Goal: Task Accomplishment & Management: Manage account settings

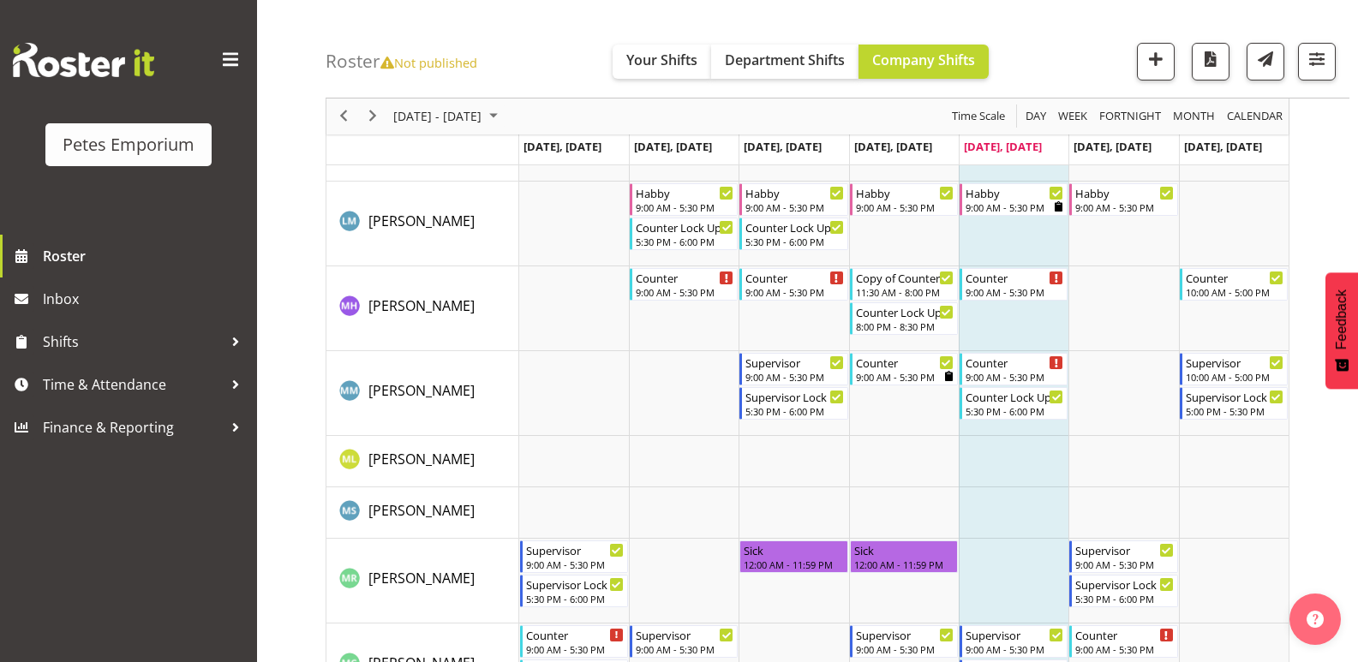
scroll to position [943, 0]
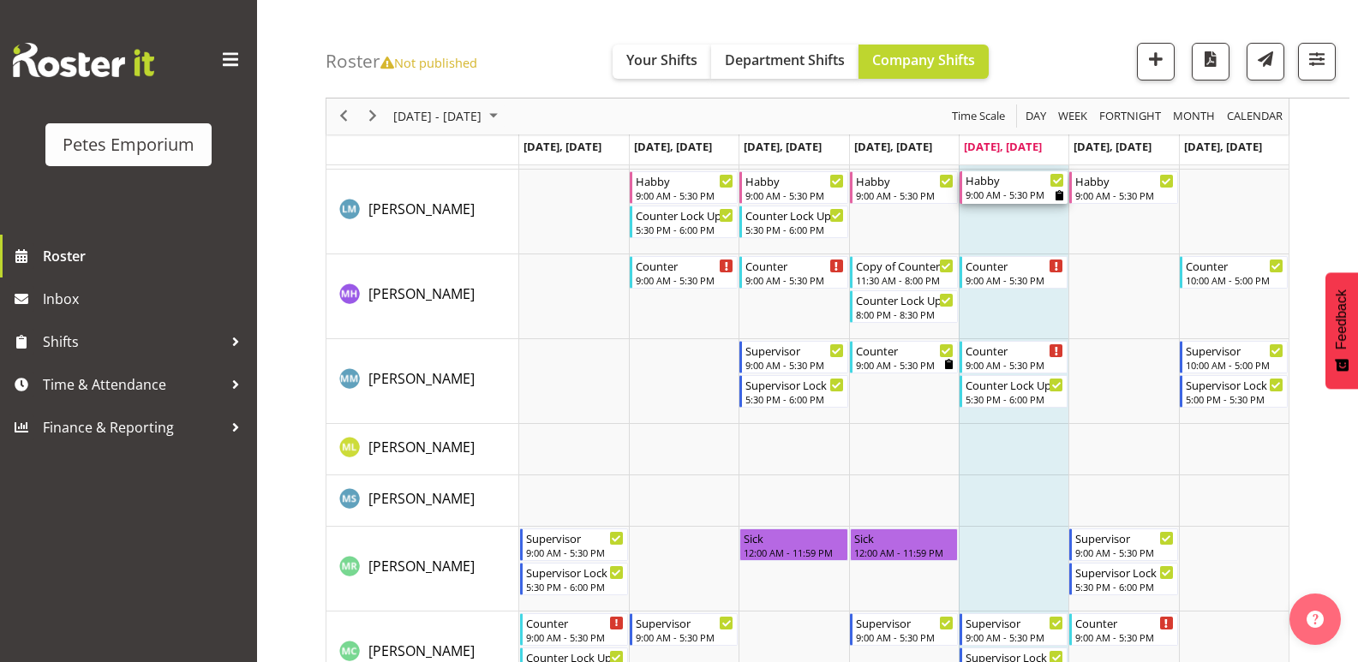
click at [1013, 194] on div "9:00 AM - 5:30 PM" at bounding box center [1015, 195] width 99 height 14
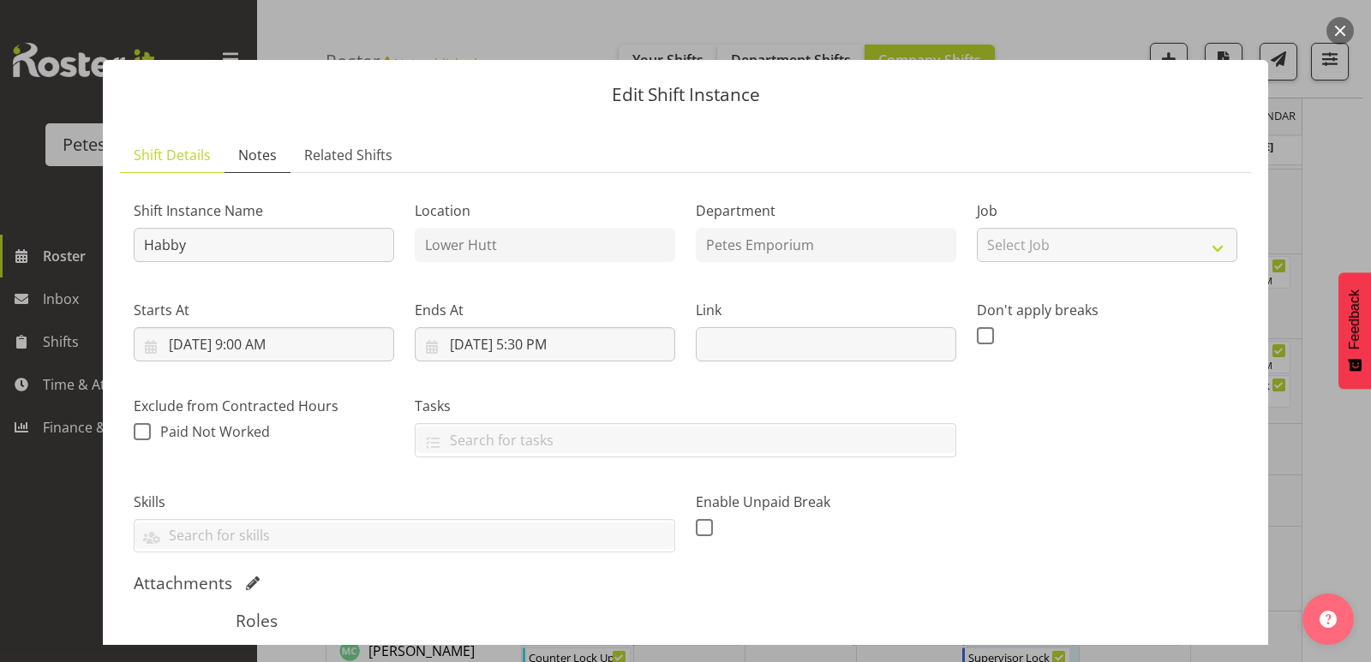
click at [254, 161] on span "Notes" at bounding box center [257, 155] width 39 height 21
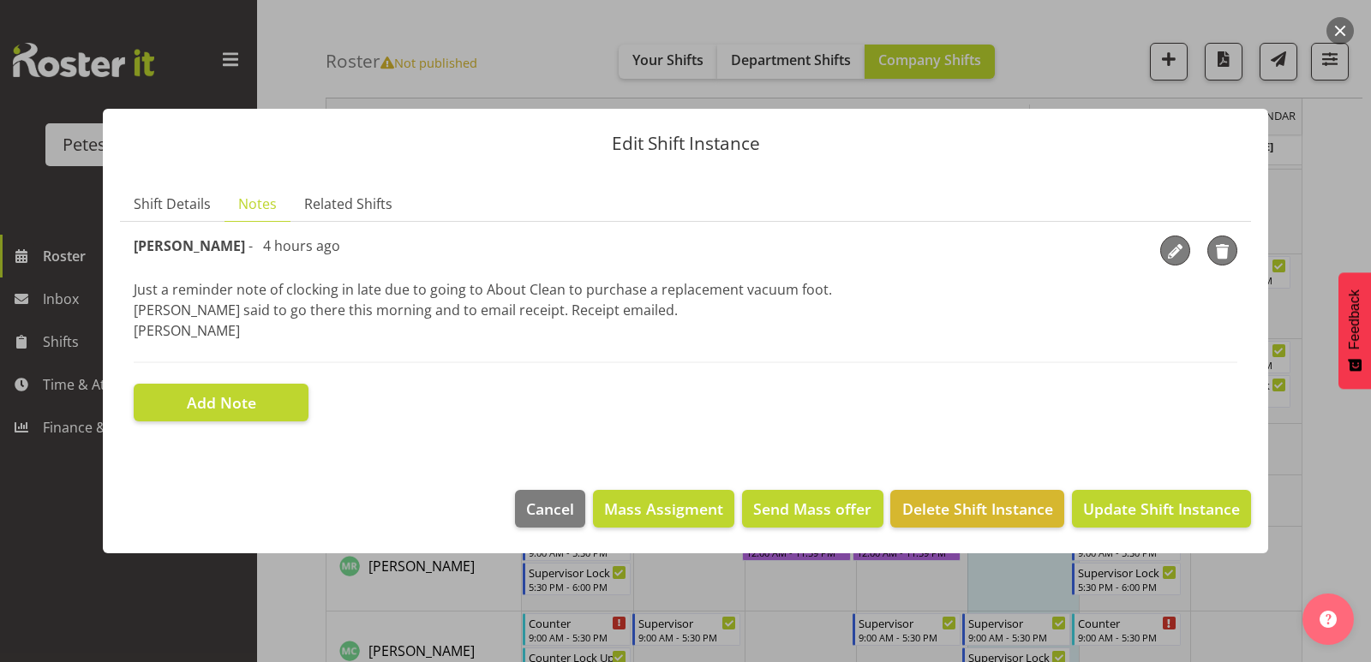
click at [1337, 27] on button "button" at bounding box center [1339, 30] width 27 height 27
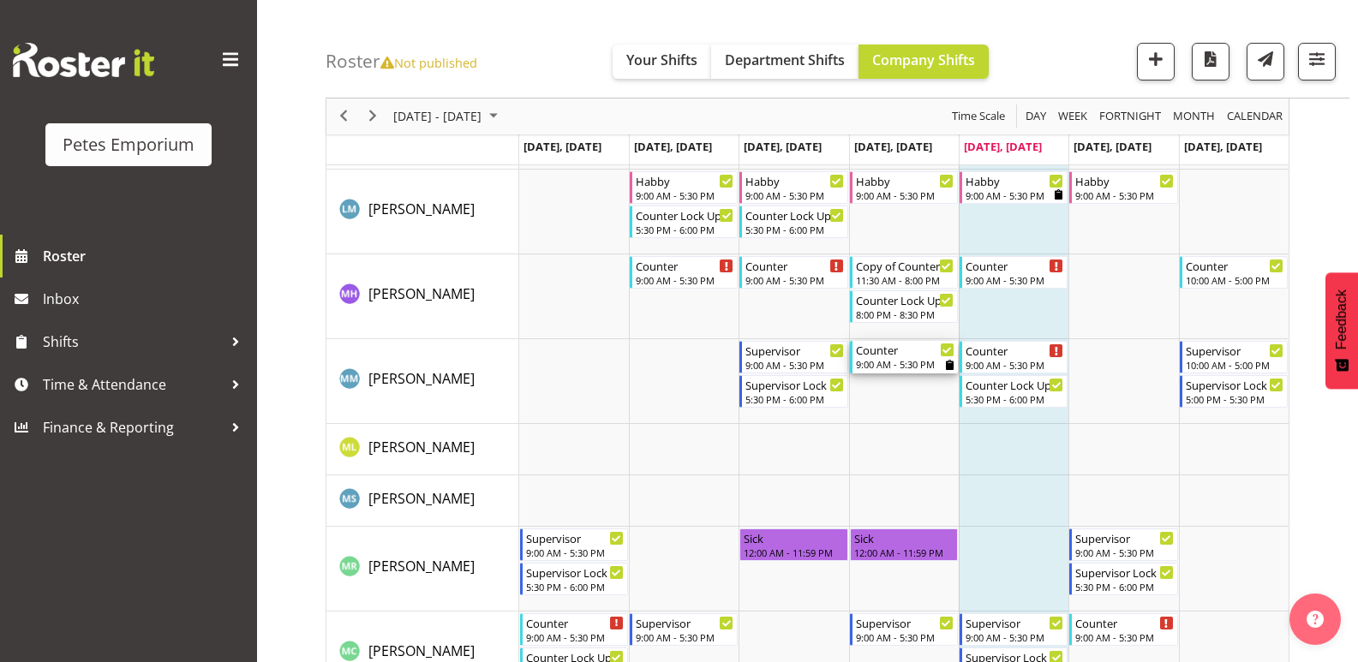
click at [893, 362] on div "9:00 AM - 5:30 PM" at bounding box center [905, 364] width 99 height 14
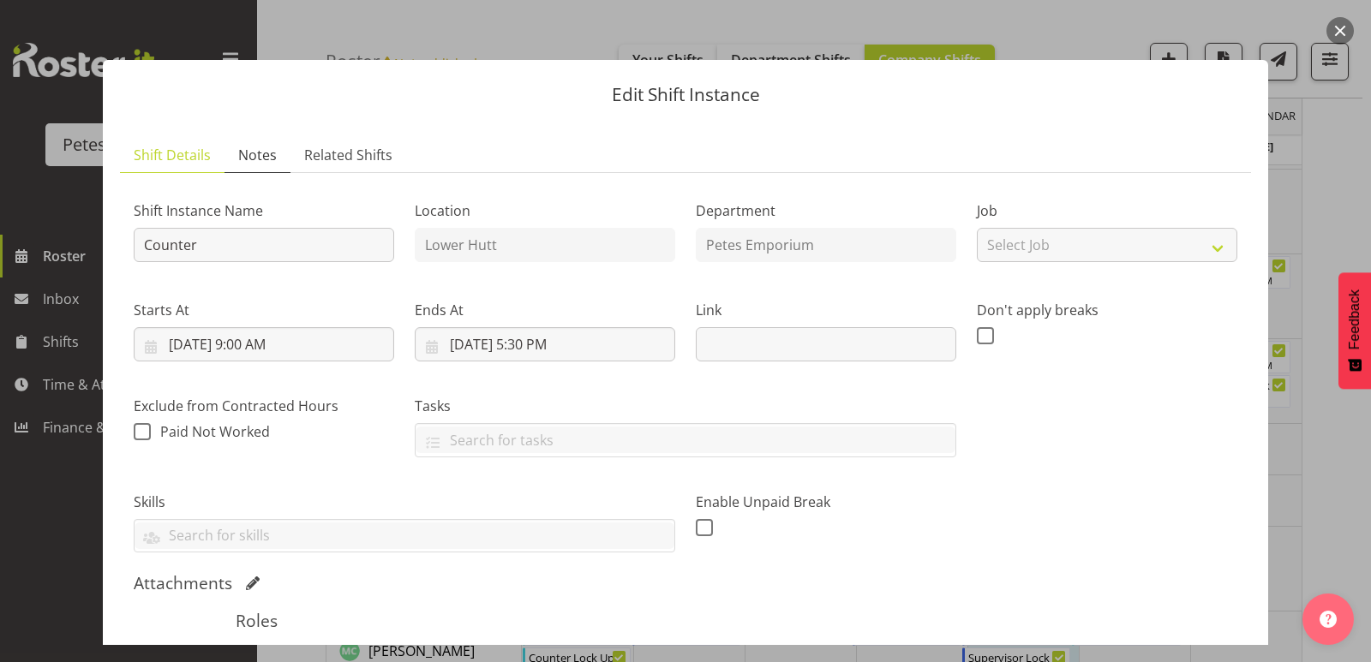
click at [257, 159] on span "Notes" at bounding box center [257, 155] width 39 height 21
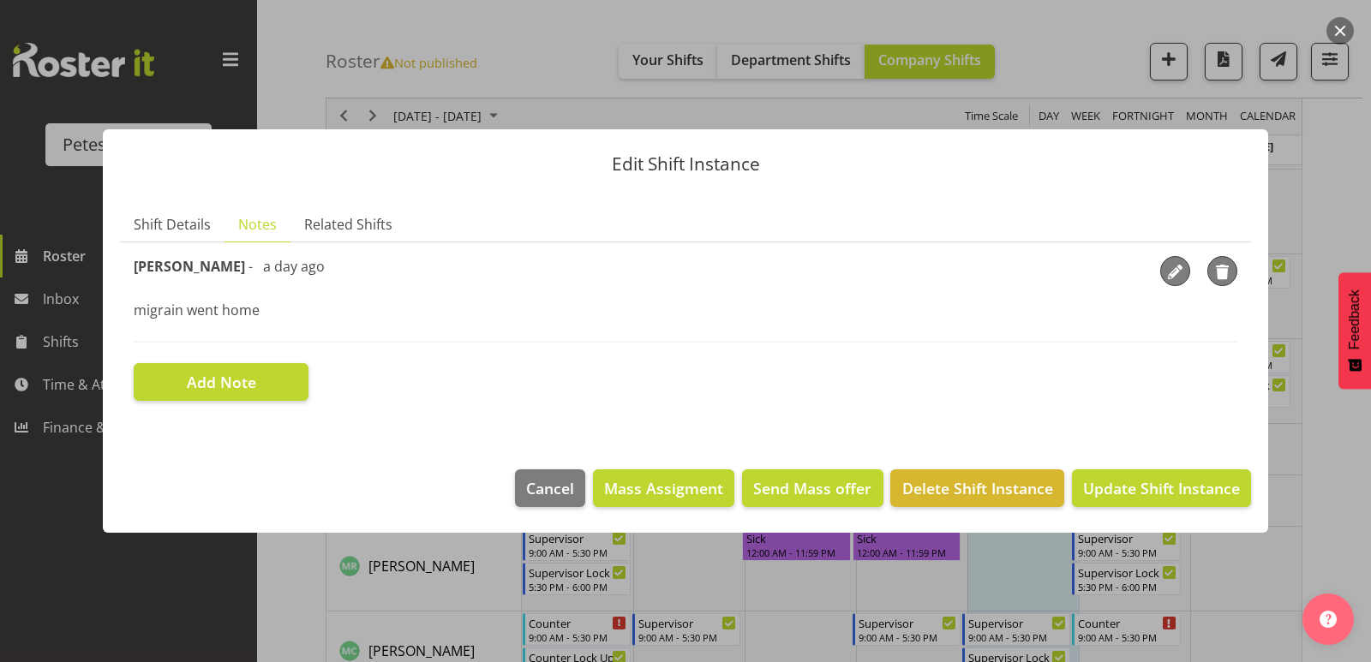
click at [1339, 30] on button "button" at bounding box center [1339, 30] width 27 height 27
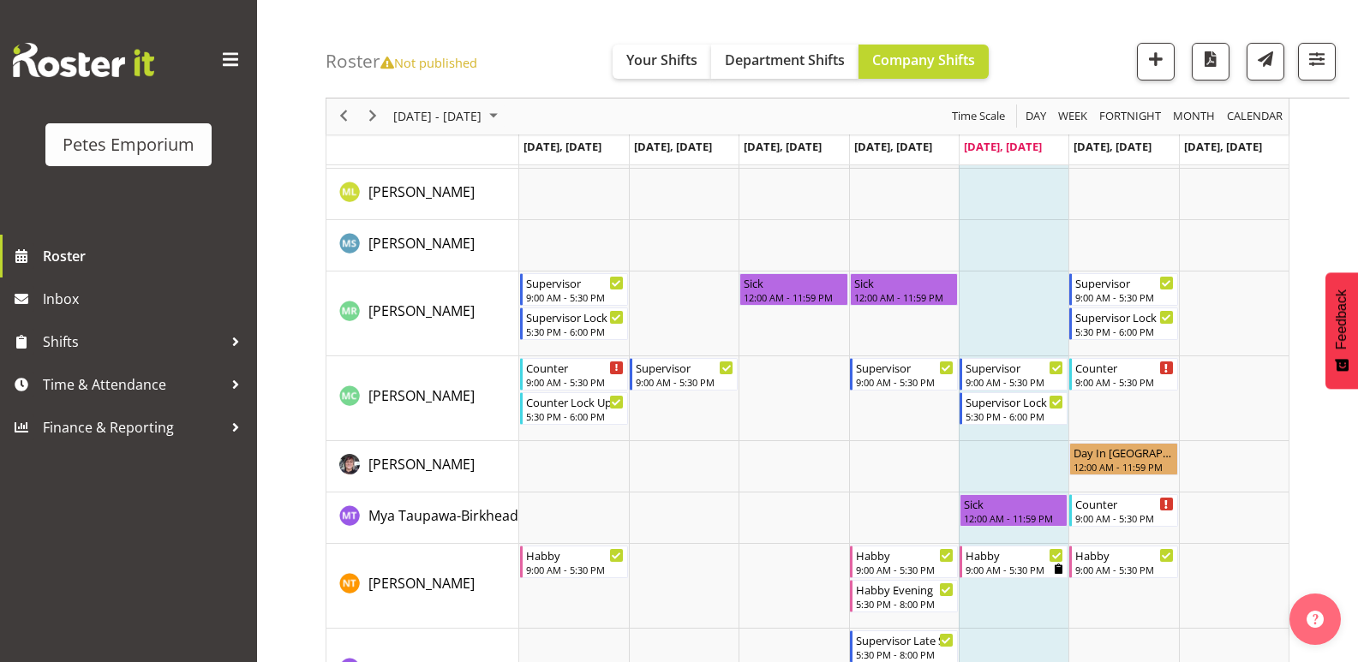
scroll to position [1200, 0]
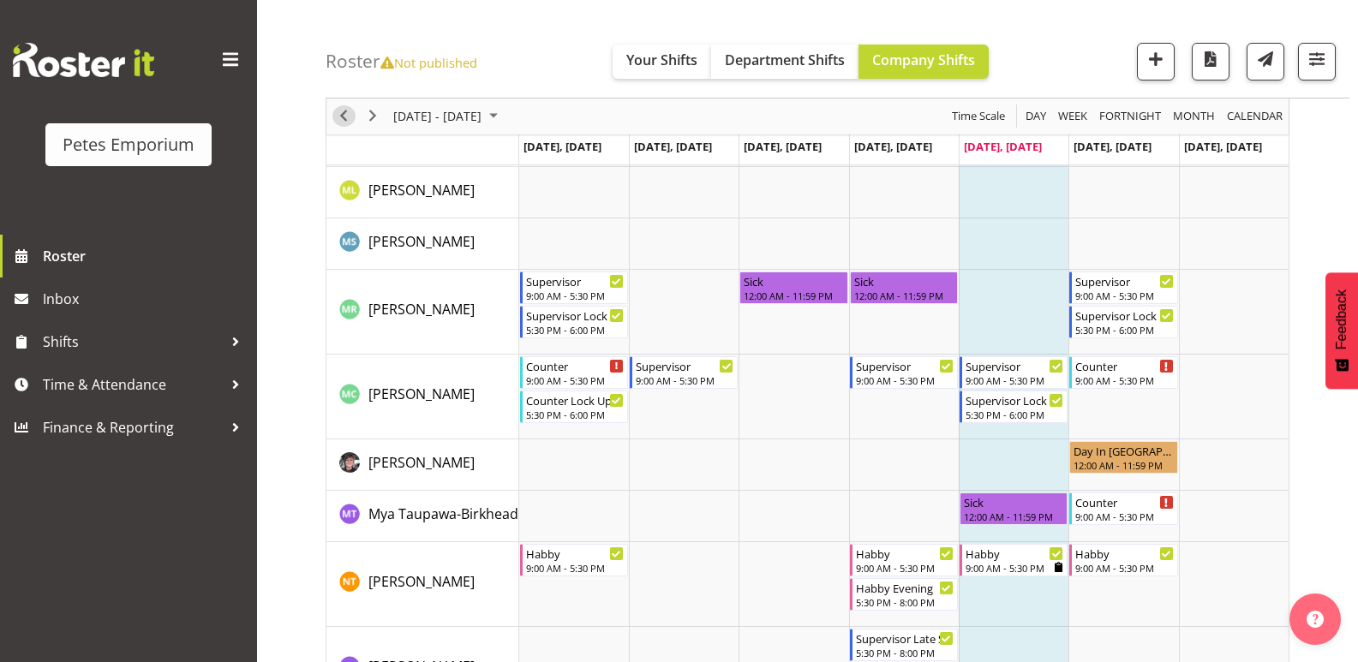
click at [346, 121] on span "Previous" at bounding box center [343, 116] width 21 height 21
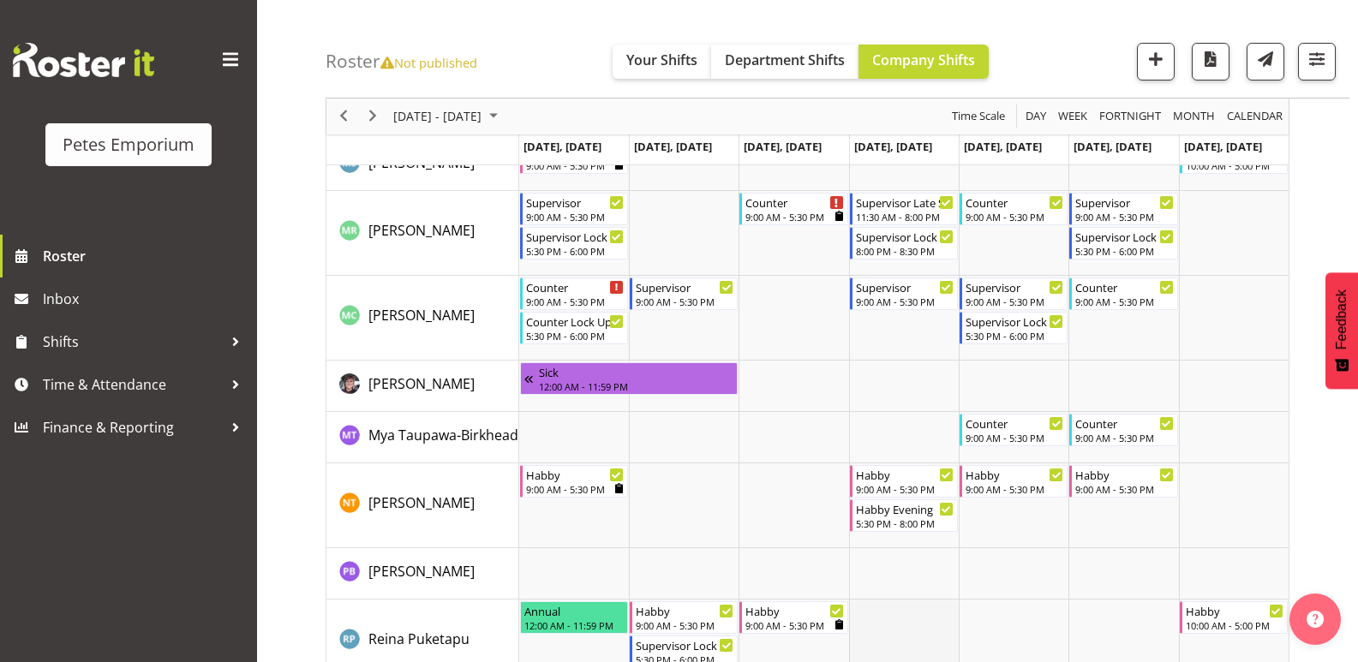
scroll to position [1229, 0]
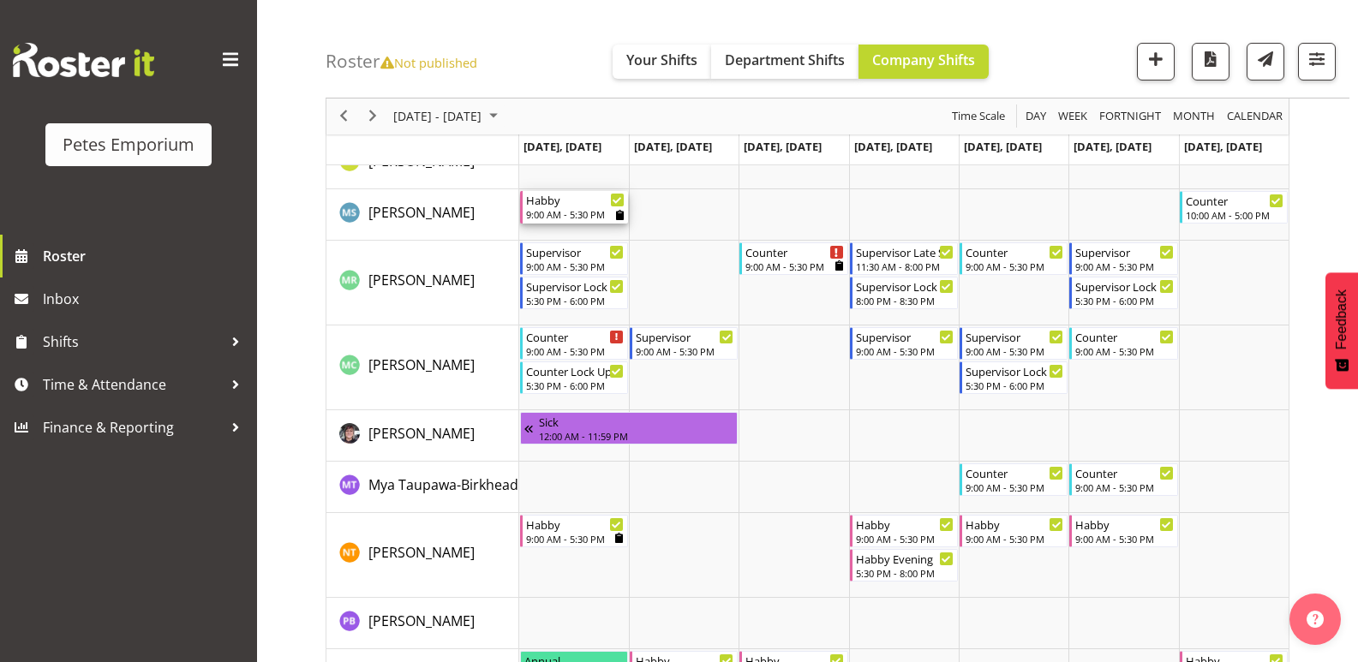
click at [576, 205] on div "Habby" at bounding box center [575, 199] width 99 height 17
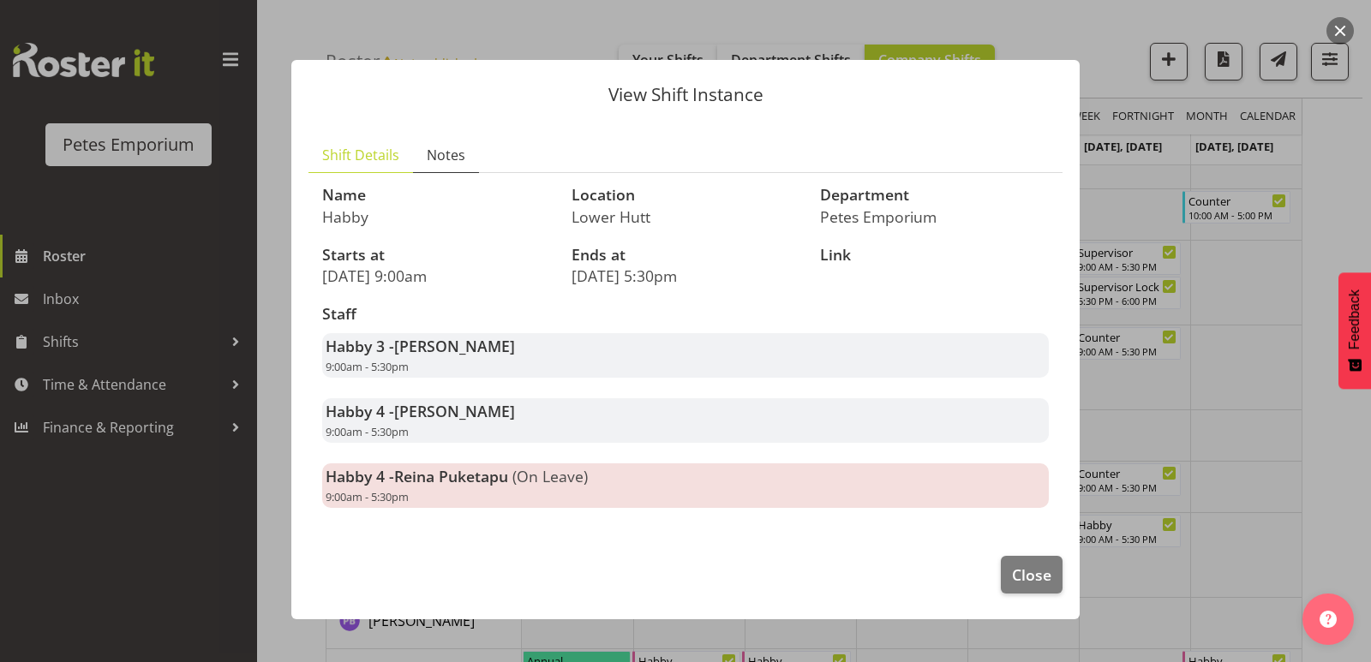
click at [456, 159] on span "Notes" at bounding box center [446, 155] width 39 height 21
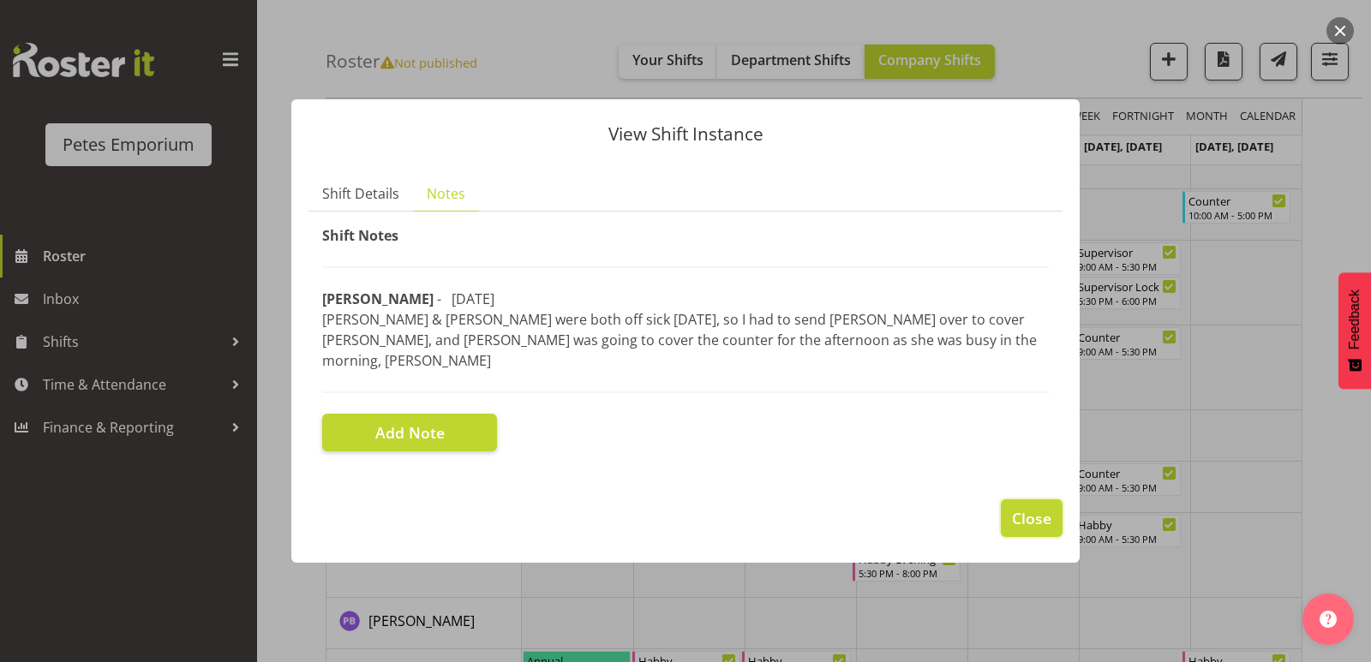
click at [1012, 507] on span "Close" at bounding box center [1031, 518] width 39 height 22
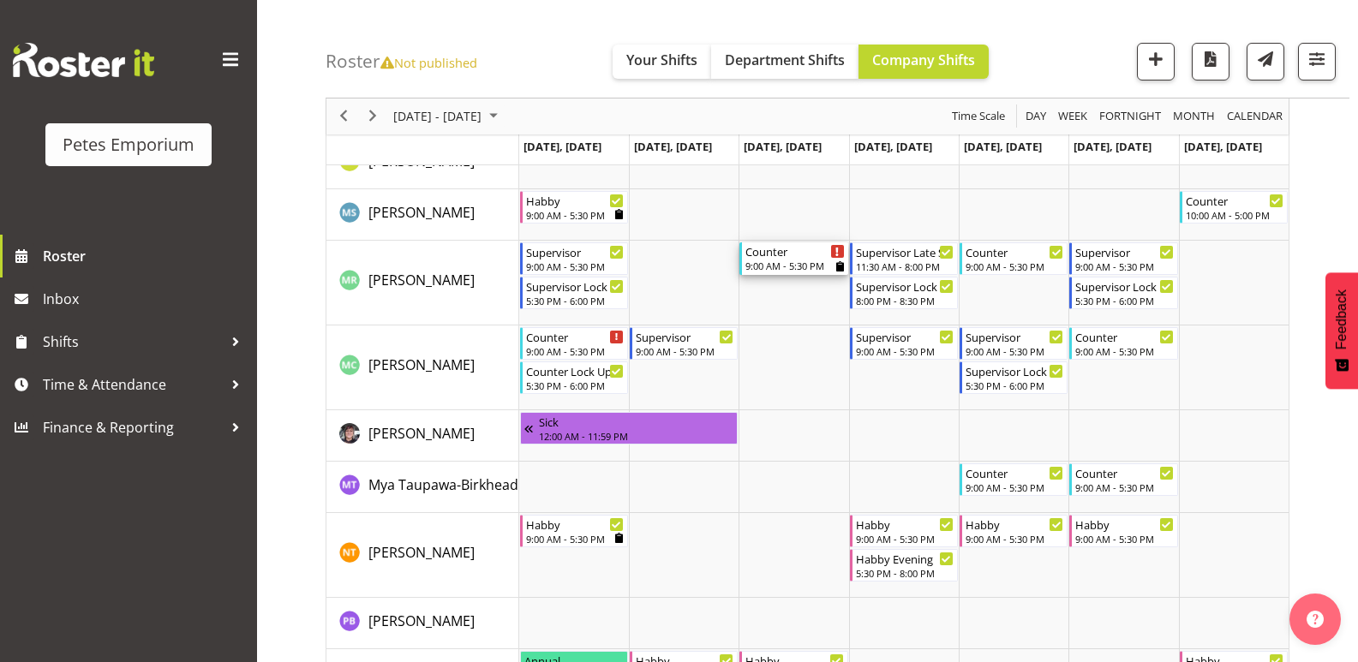
click at [801, 263] on div "9:00 AM - 5:30 PM" at bounding box center [794, 266] width 99 height 14
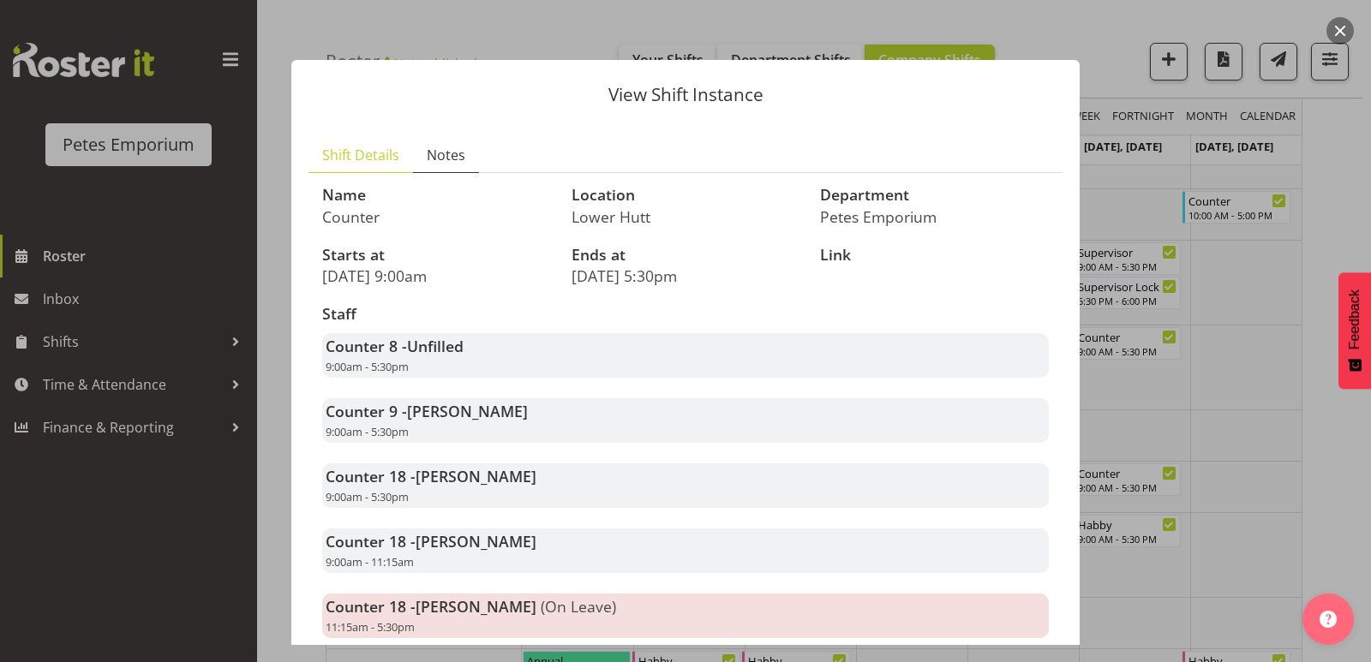
click at [435, 159] on span "Notes" at bounding box center [446, 155] width 39 height 21
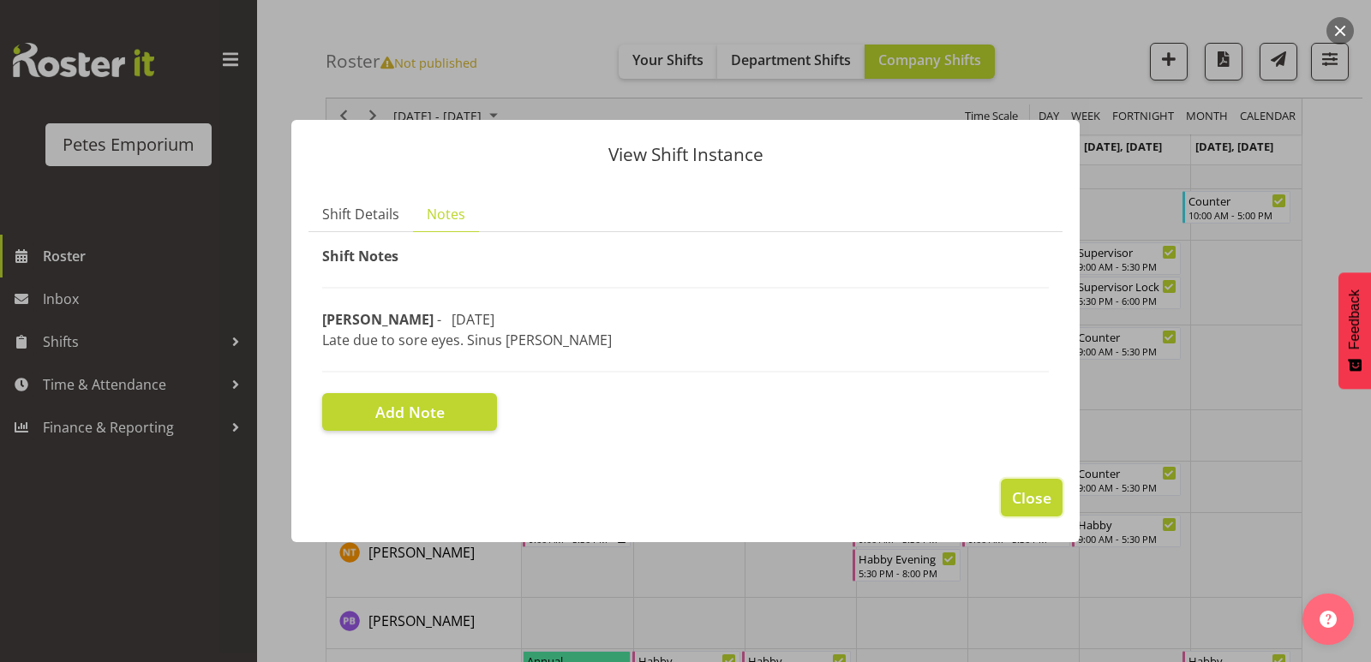
click at [1033, 492] on span "Close" at bounding box center [1031, 498] width 39 height 22
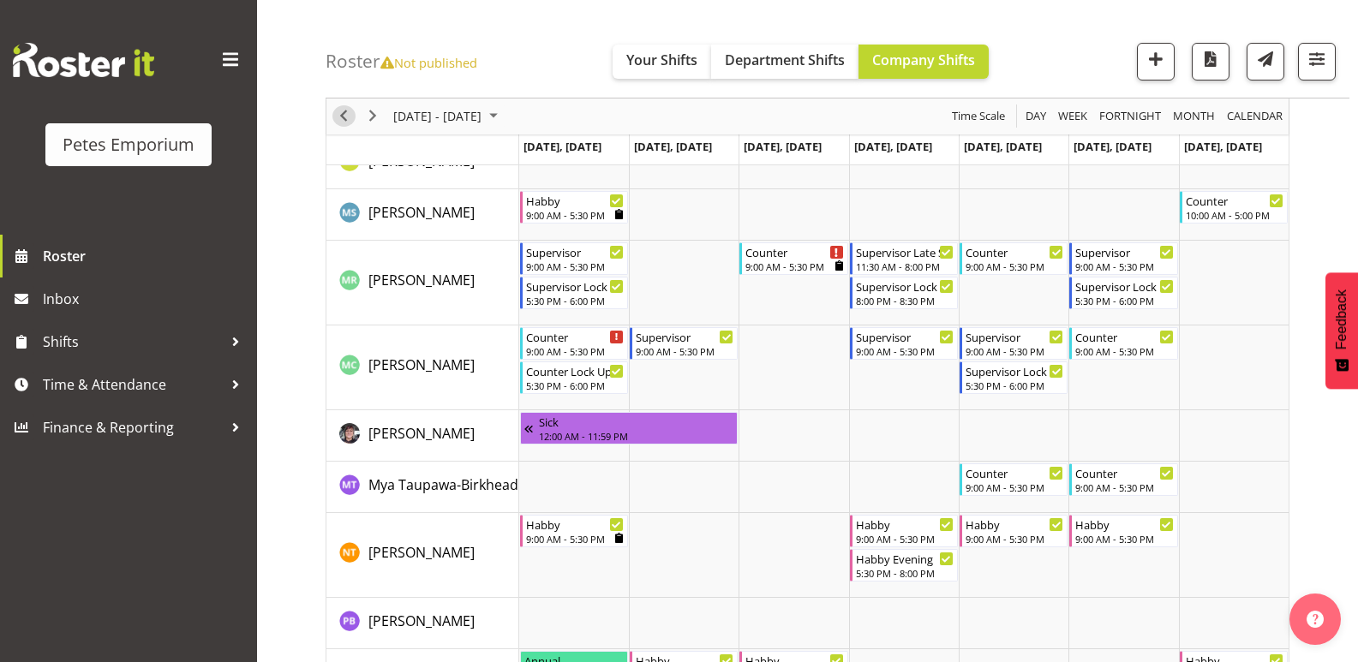
click at [343, 116] on span "Previous" at bounding box center [343, 116] width 21 height 21
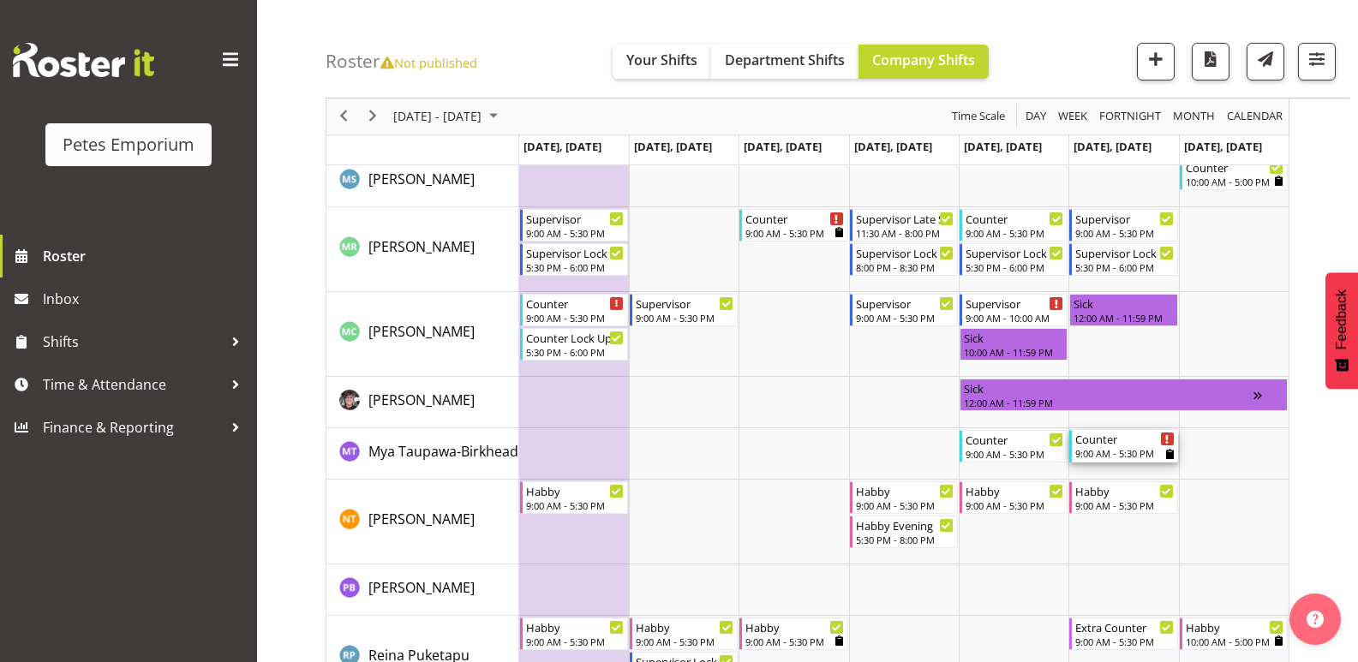
click at [1142, 450] on div "9:00 AM - 5:30 PM" at bounding box center [1124, 453] width 99 height 14
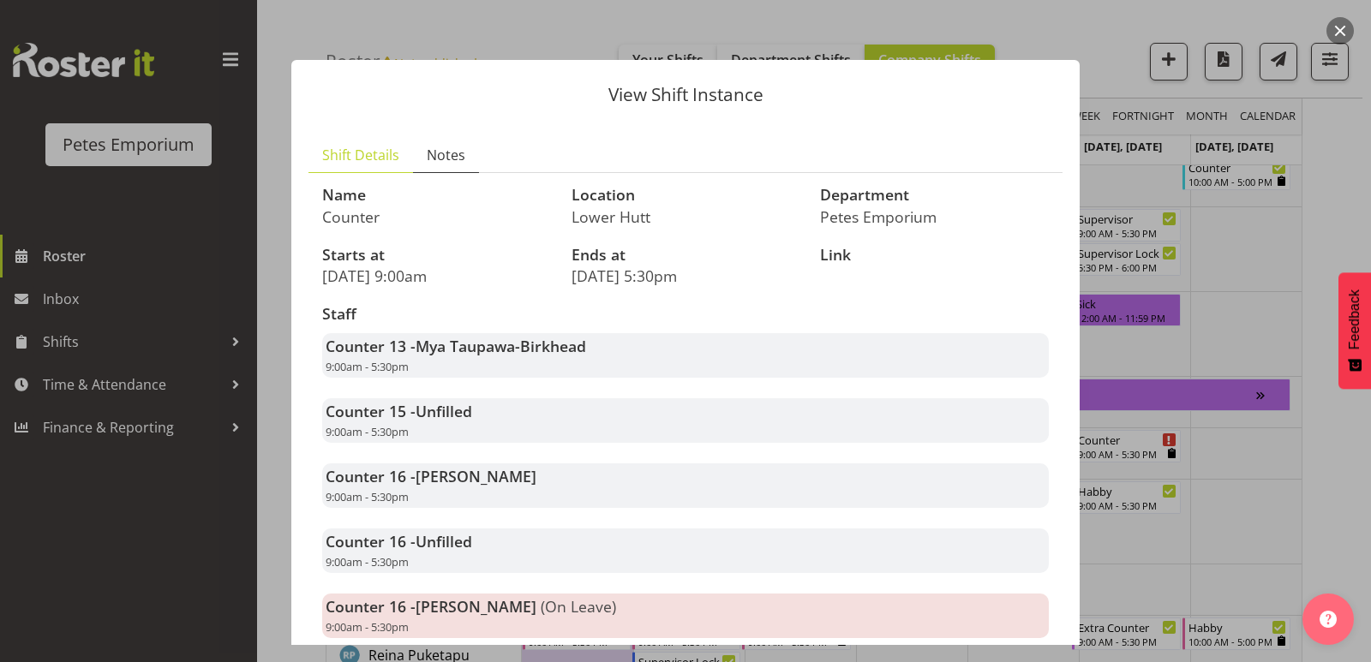
click at [441, 153] on span "Notes" at bounding box center [446, 155] width 39 height 21
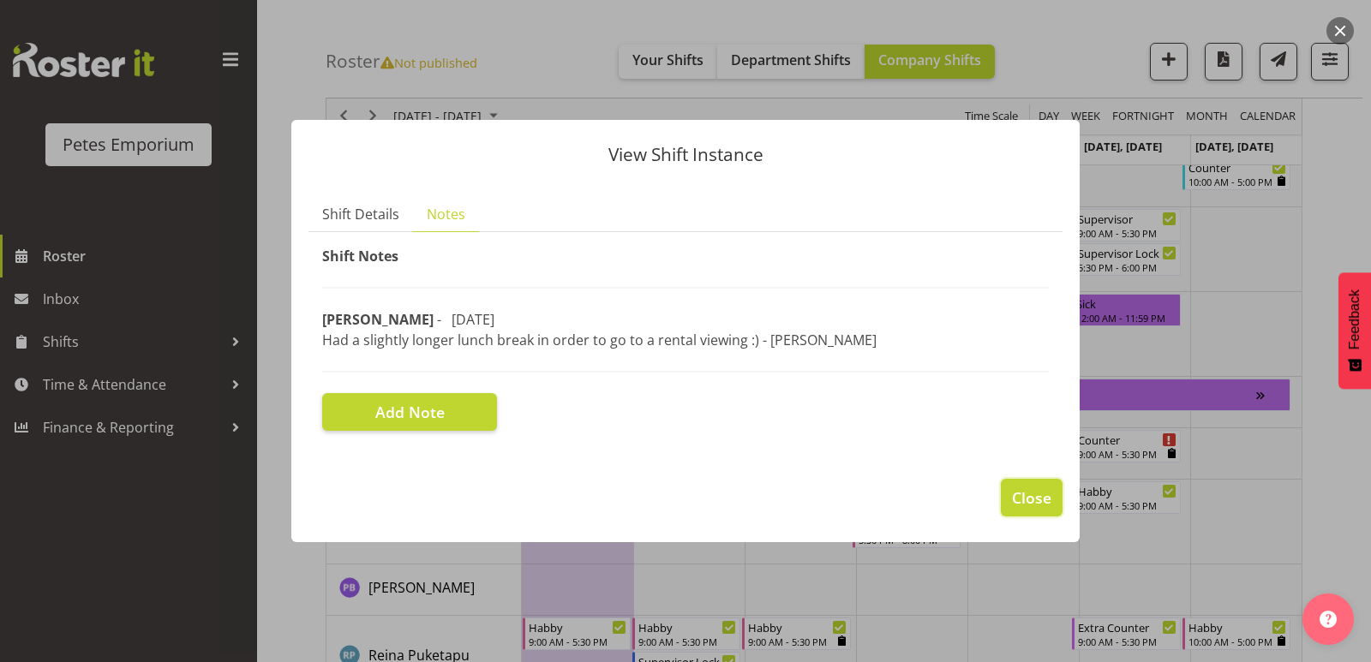
click at [1056, 489] on button "Close" at bounding box center [1032, 498] width 62 height 38
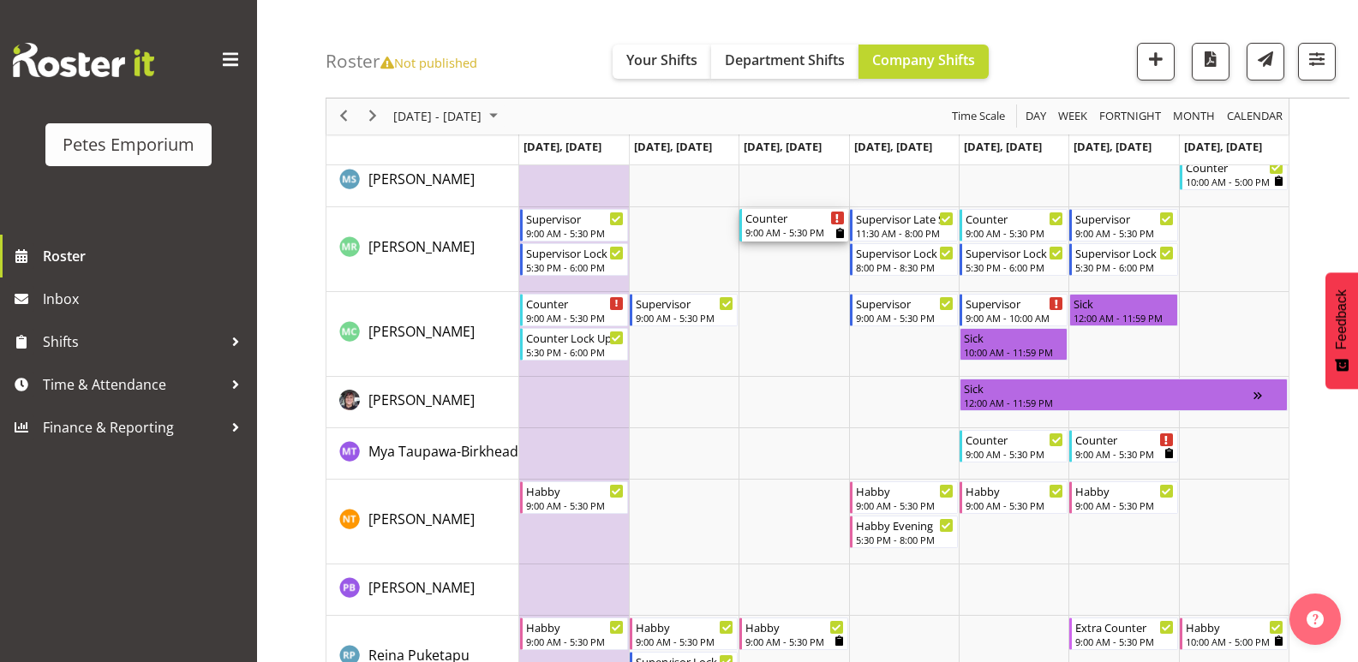
click at [791, 225] on div "Counter 9:00 AM - 5:30 PM" at bounding box center [794, 225] width 99 height 33
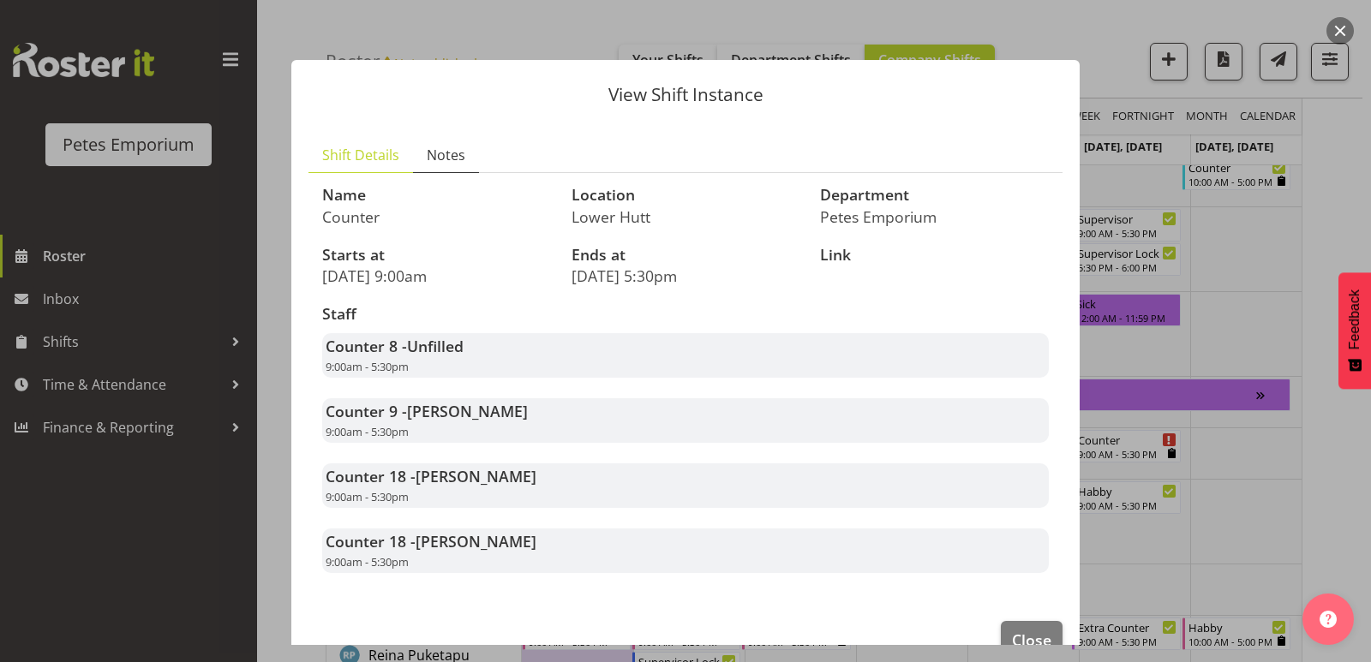
click at [440, 159] on span "Notes" at bounding box center [446, 155] width 39 height 21
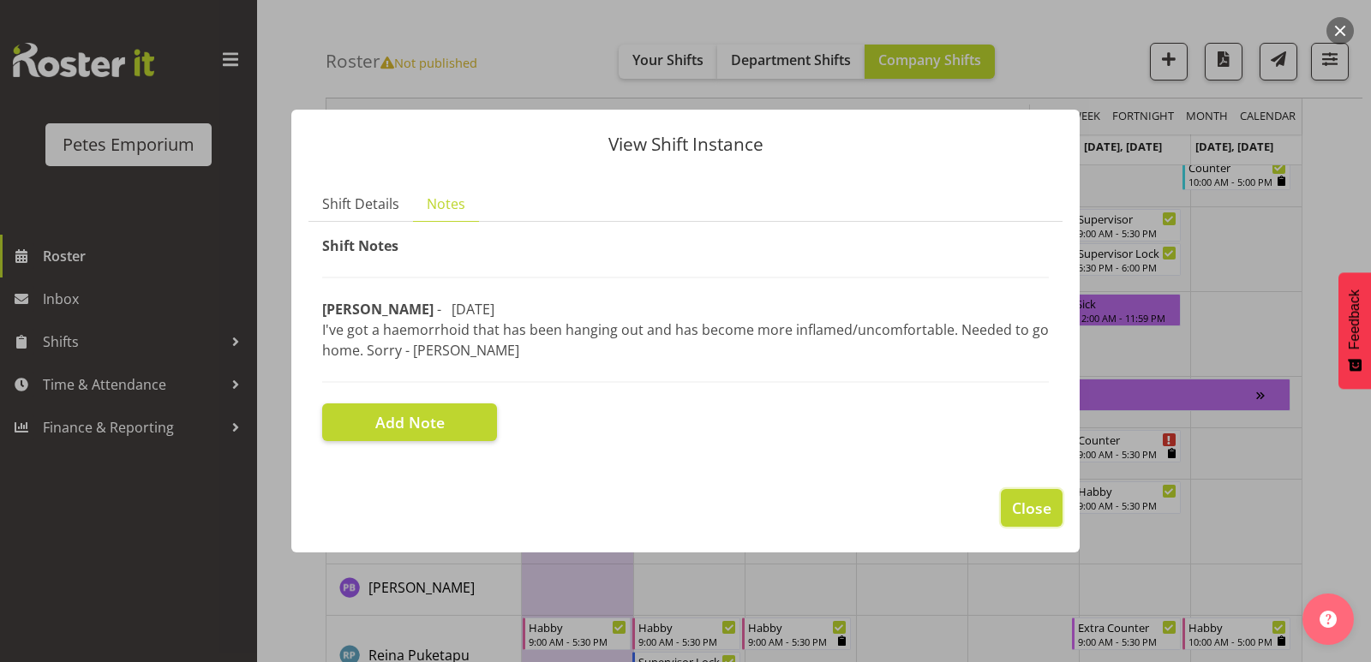
click at [1025, 502] on span "Close" at bounding box center [1031, 508] width 39 height 22
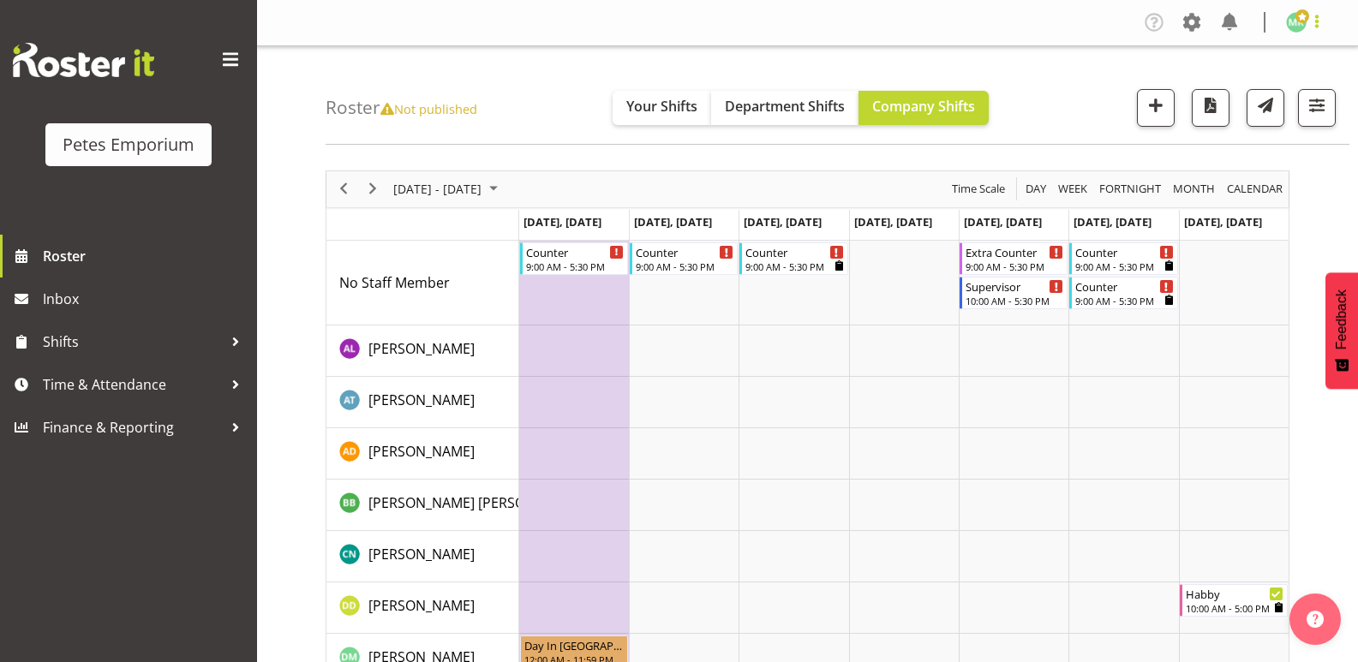
click at [1315, 25] on span at bounding box center [1317, 21] width 21 height 21
click at [1218, 92] on link "Log Out" at bounding box center [1245, 90] width 165 height 31
